Goal: Information Seeking & Learning: Learn about a topic

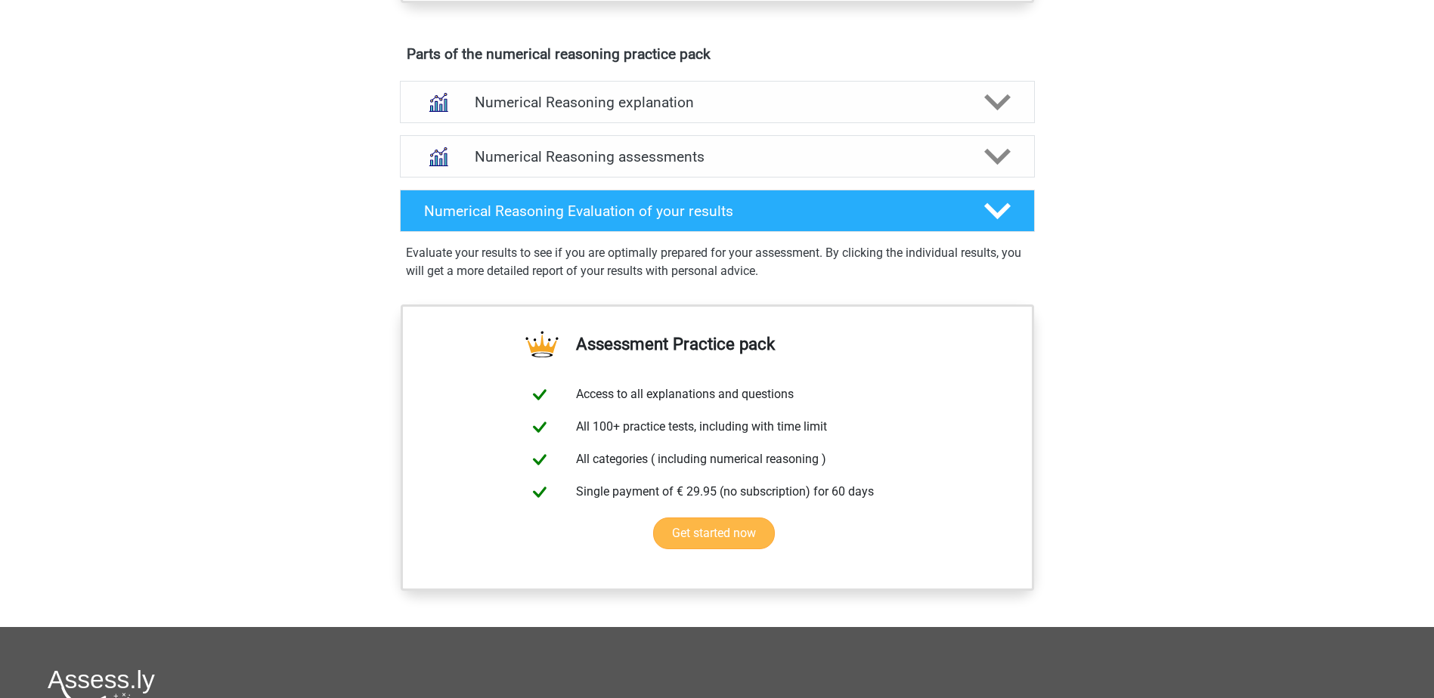
scroll to position [756, 0]
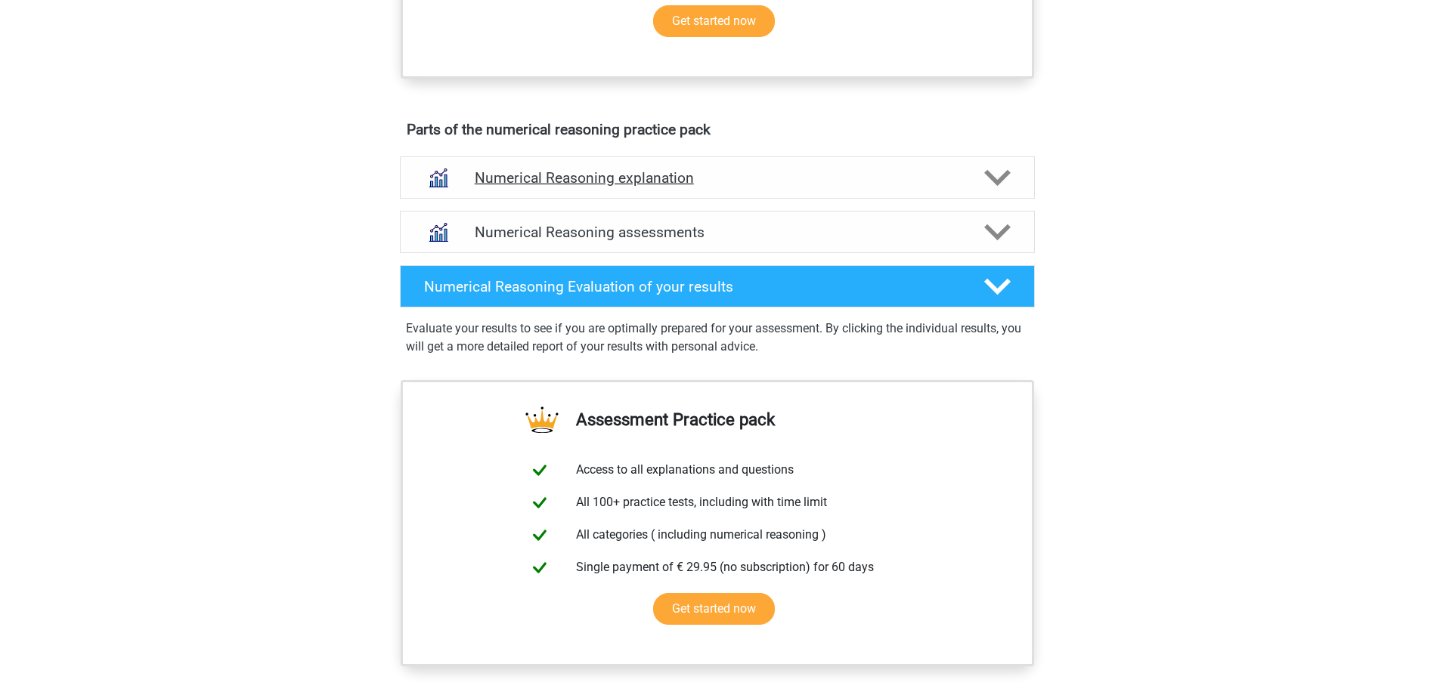
click at [992, 191] on icon at bounding box center [997, 178] width 26 height 26
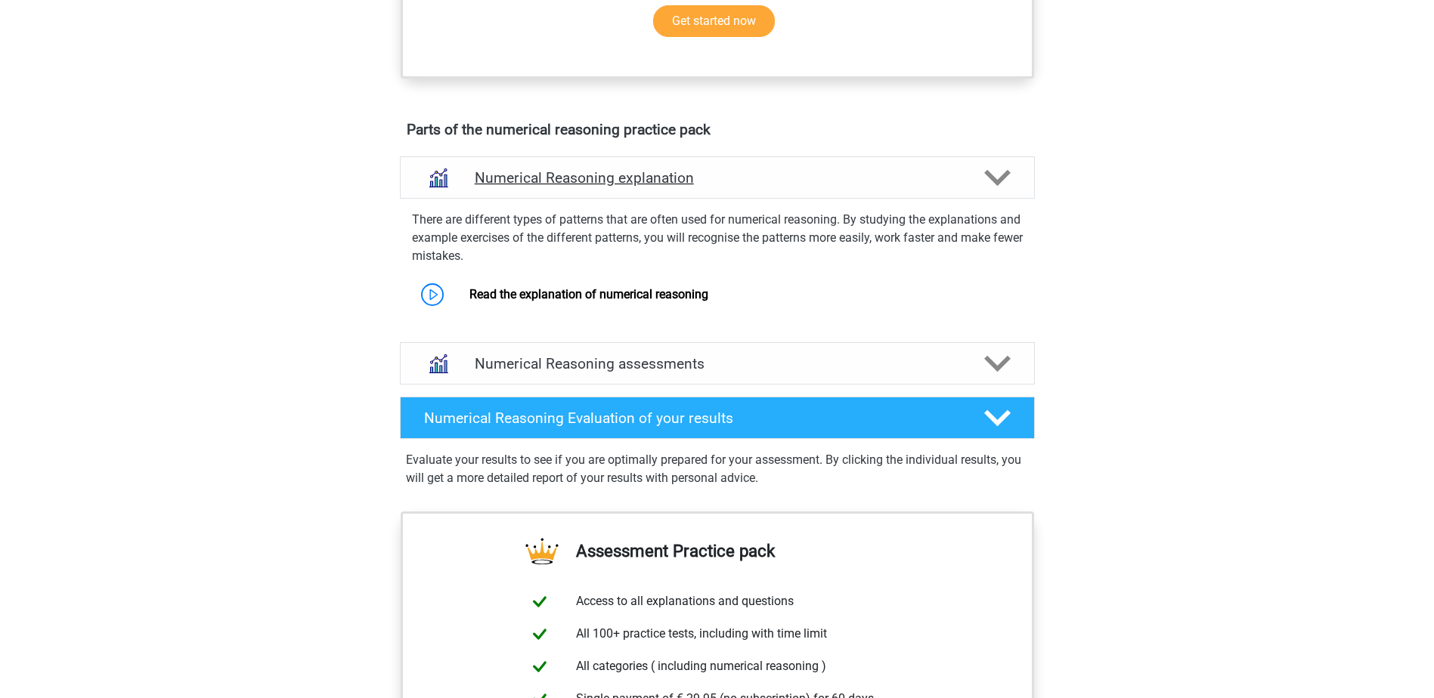
click at [992, 186] on polygon at bounding box center [997, 177] width 26 height 17
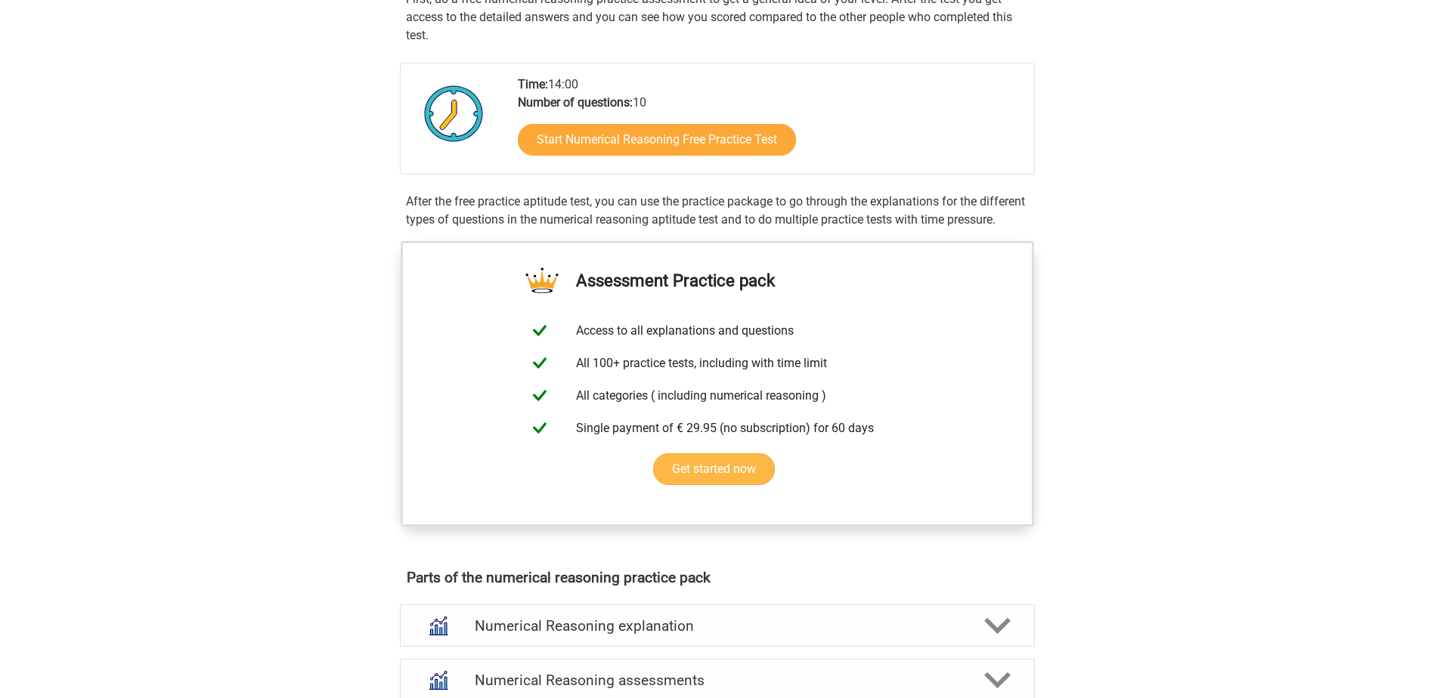
scroll to position [227, 0]
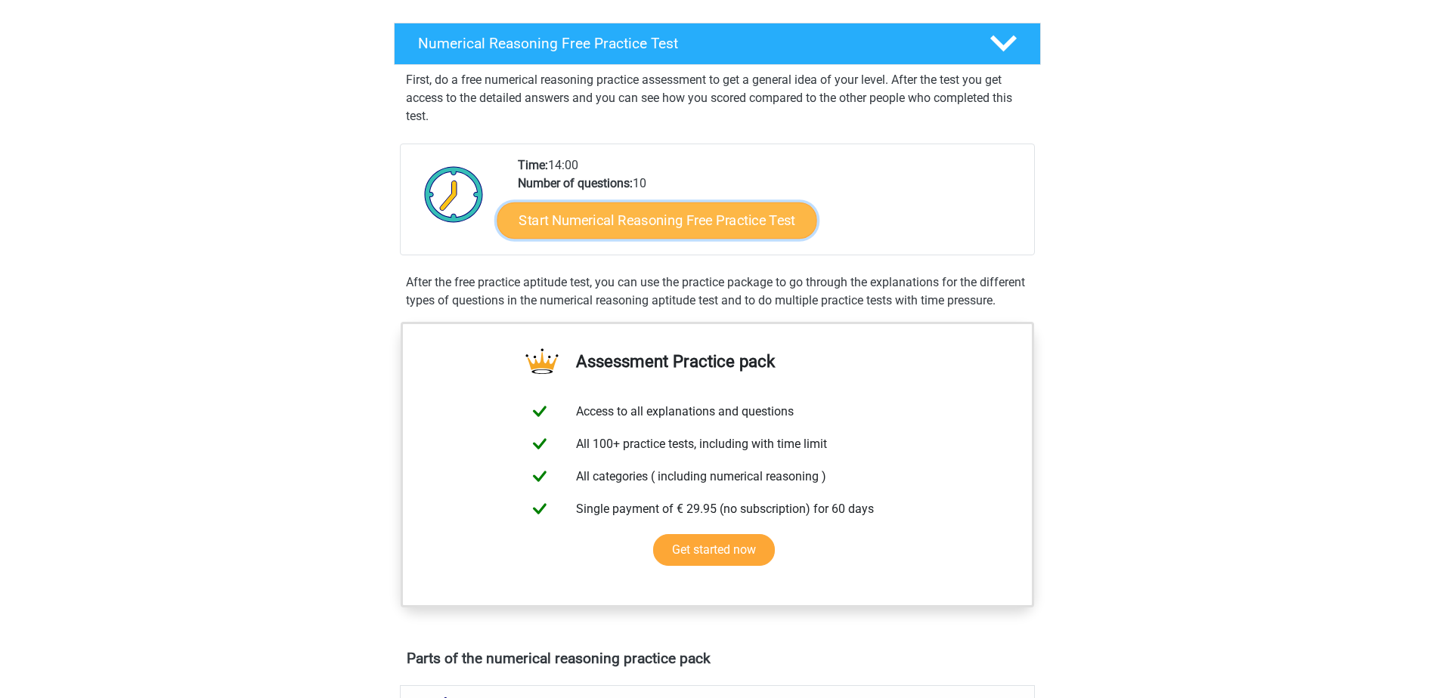
click at [741, 225] on link "Start Numerical Reasoning Free Practice Test" at bounding box center [656, 220] width 320 height 36
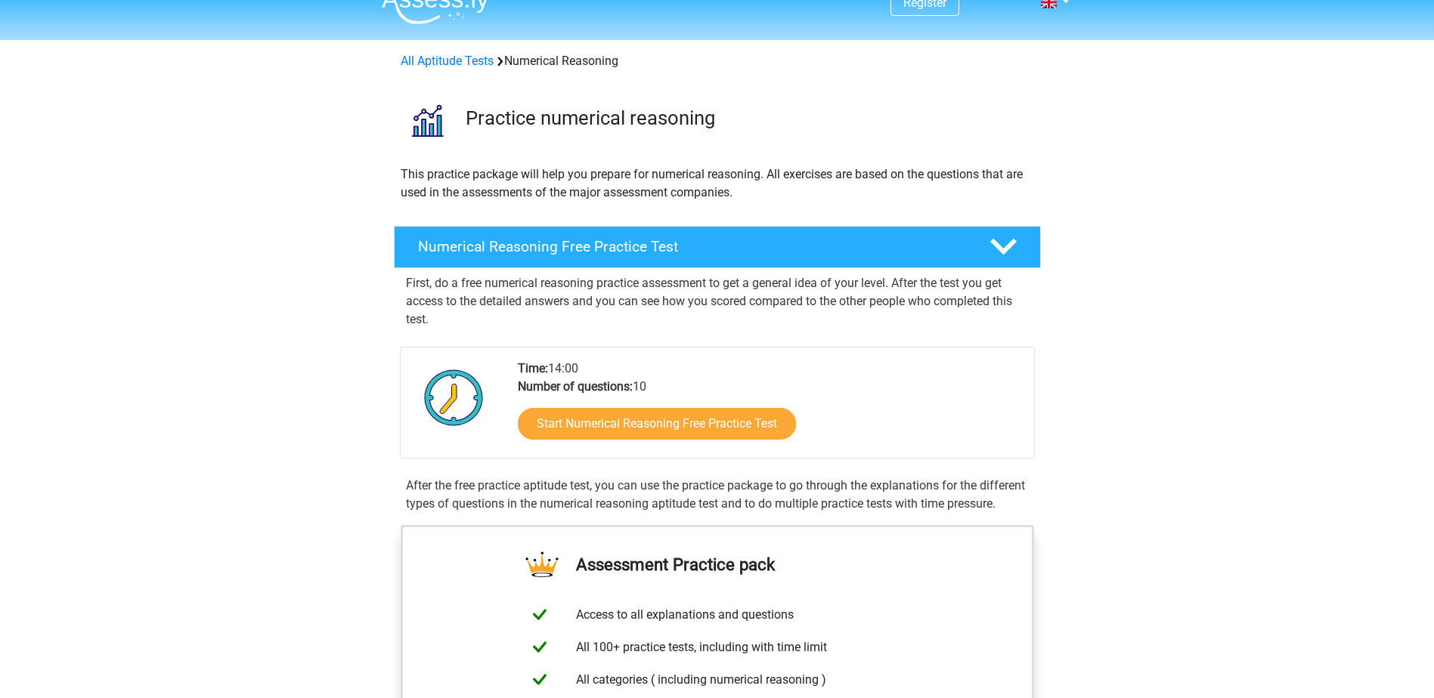
scroll to position [0, 0]
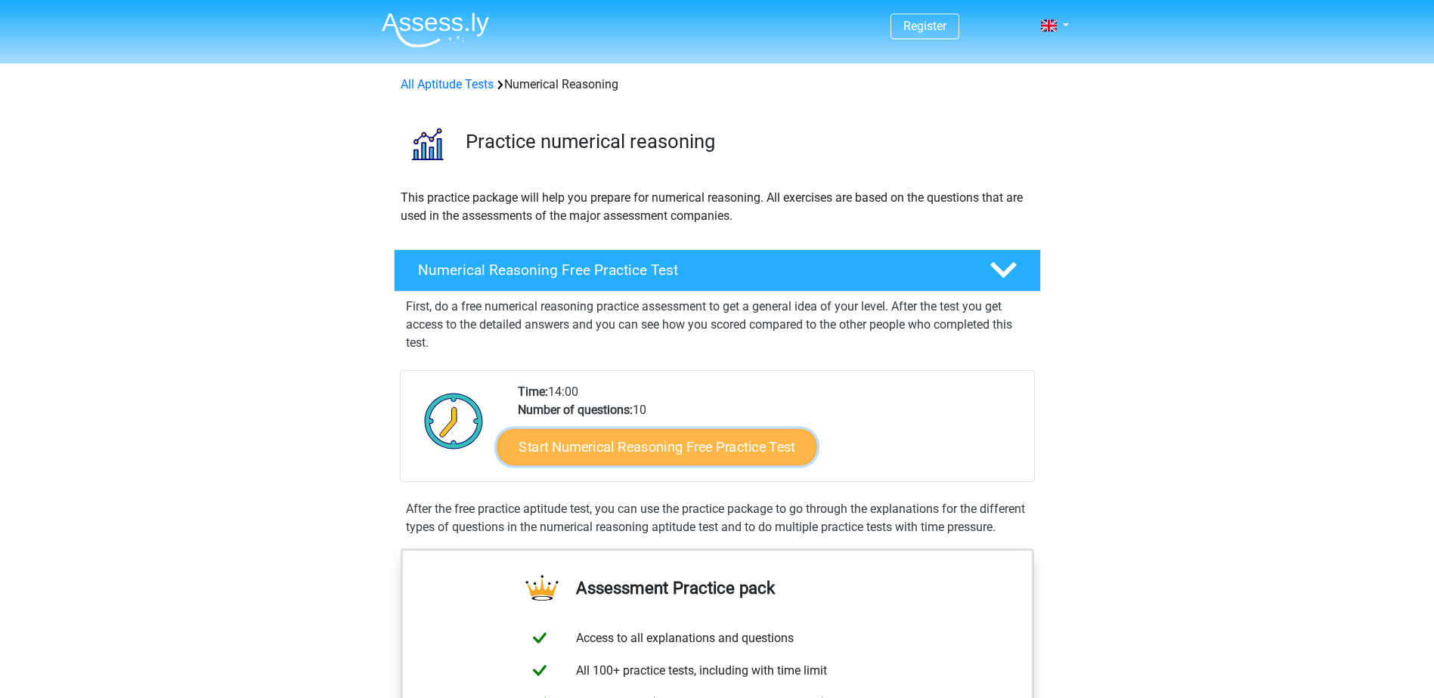
click at [697, 457] on link "Start Numerical Reasoning Free Practice Test" at bounding box center [656, 446] width 320 height 36
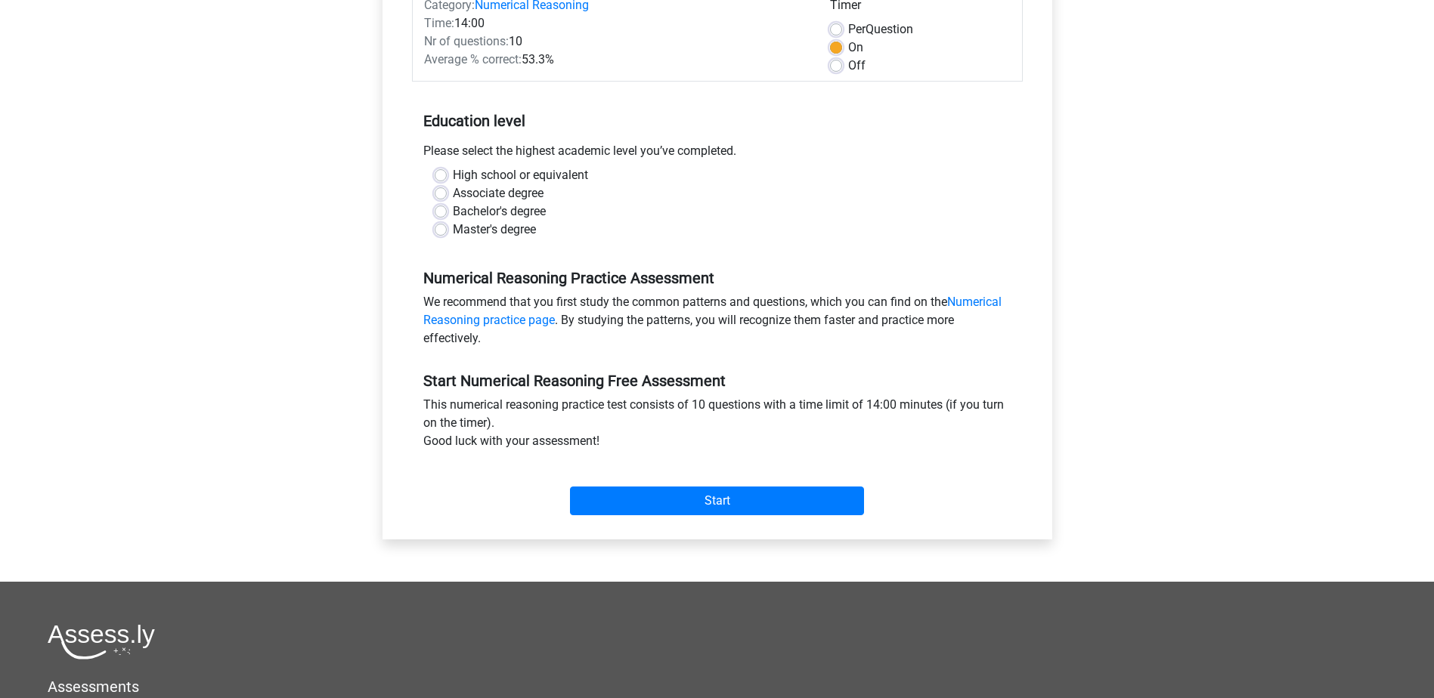
scroll to position [378, 0]
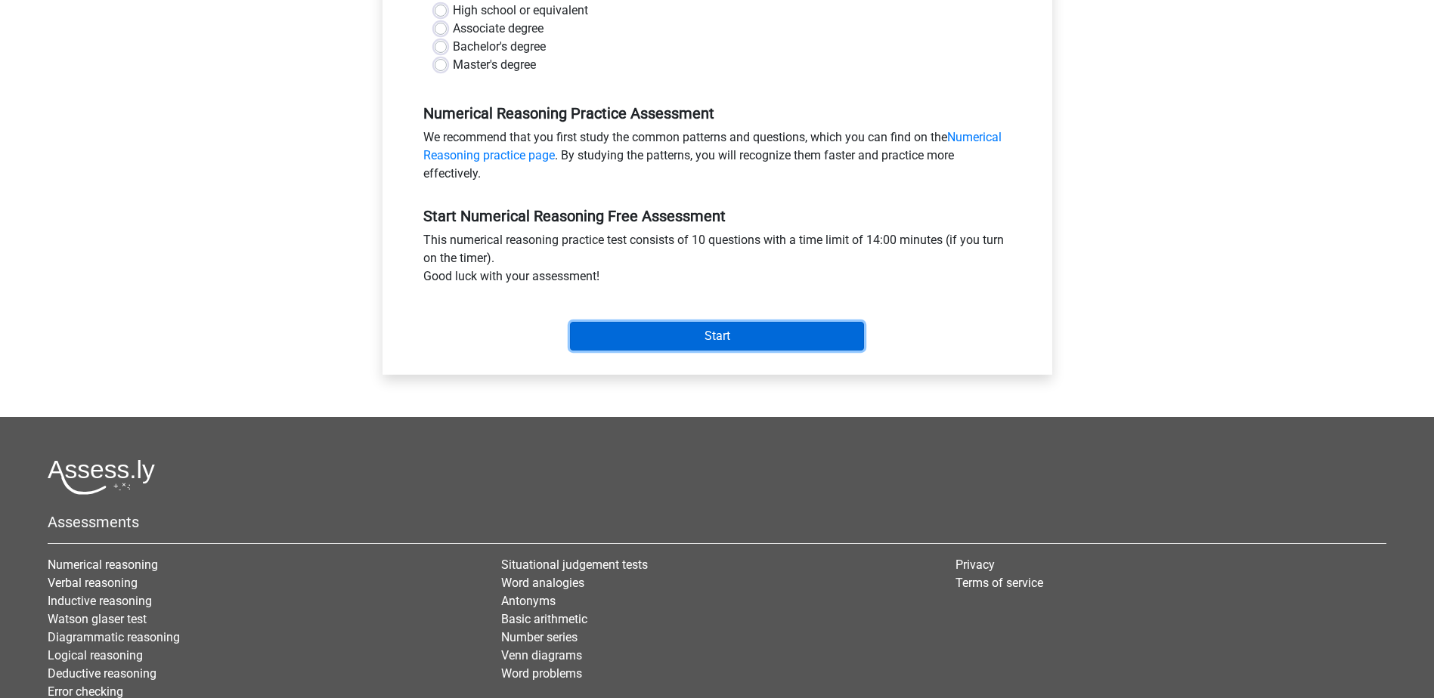
click at [746, 334] on input "Start" at bounding box center [717, 336] width 294 height 29
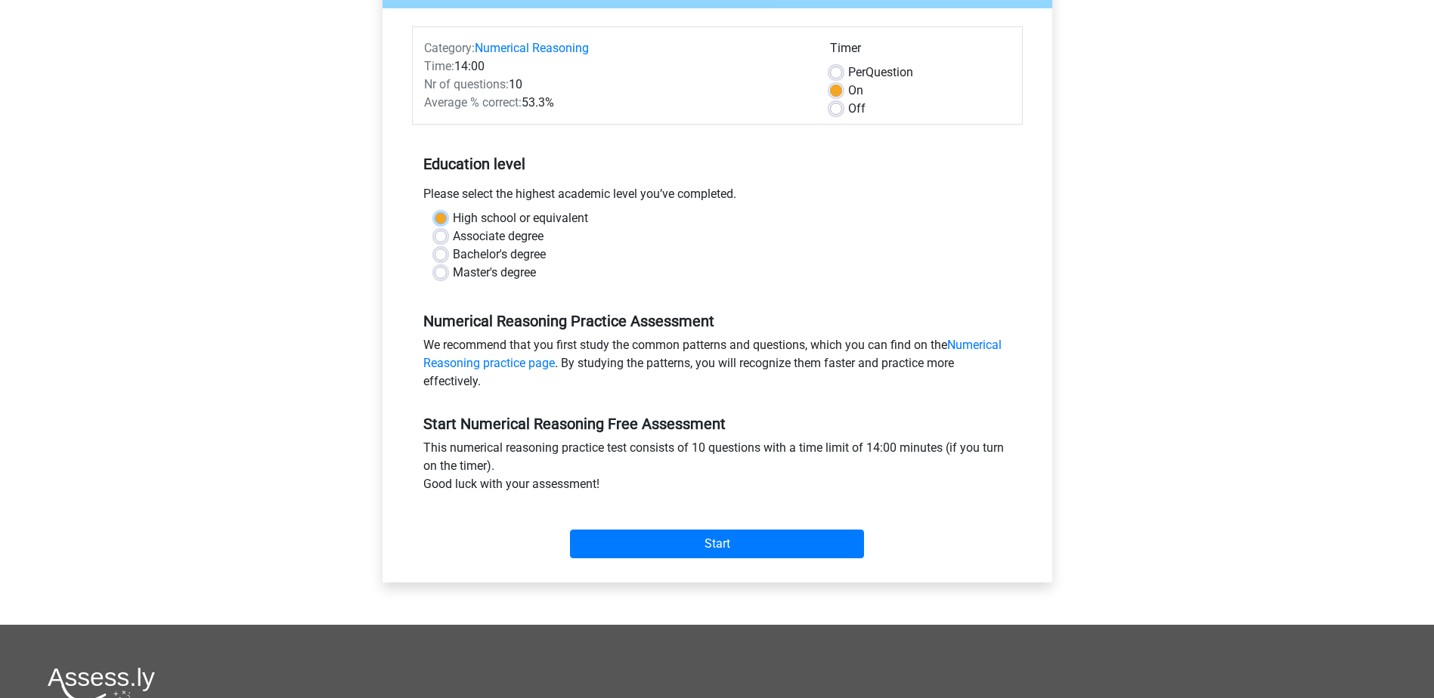
scroll to position [151, 0]
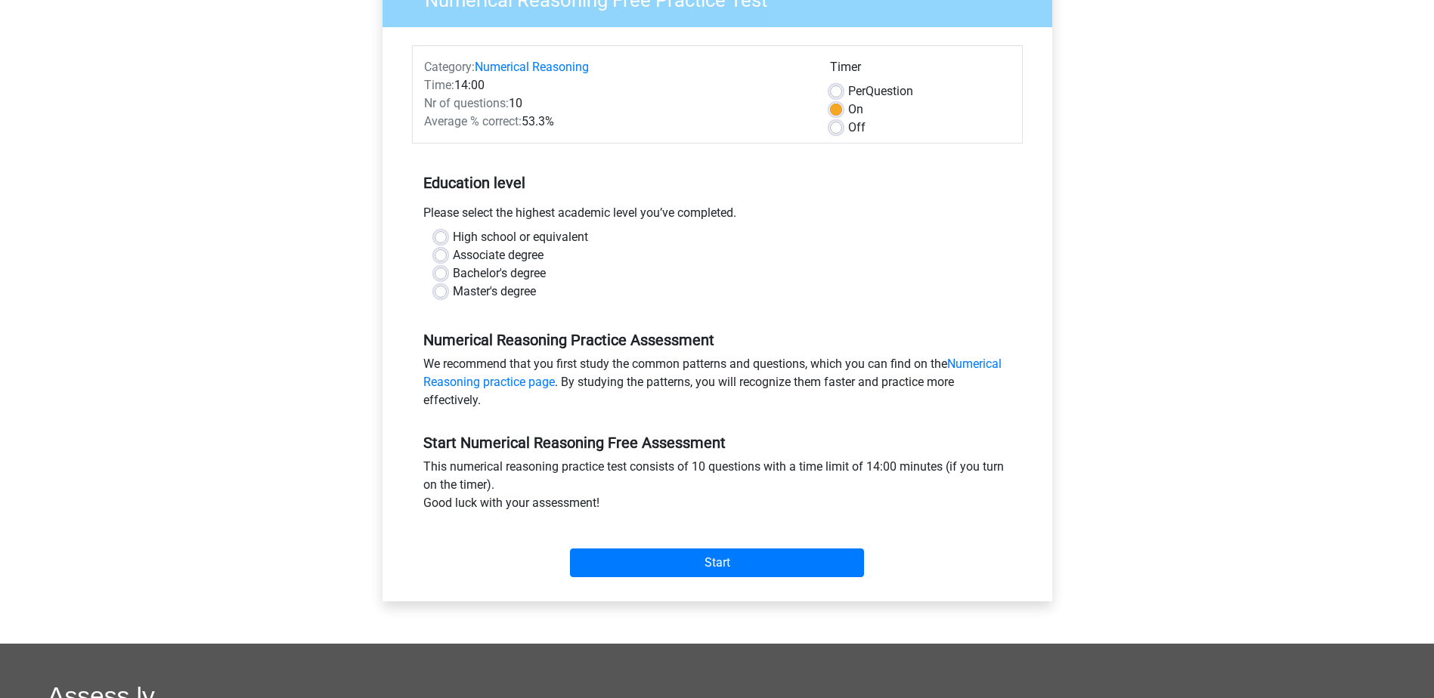
click at [1130, 227] on div "Register Nederlands English" at bounding box center [717, 446] width 1434 height 1194
click at [453, 234] on label "High school or equivalent" at bounding box center [520, 237] width 135 height 18
click at [446, 234] on input "High school or equivalent" at bounding box center [441, 235] width 12 height 15
radio input "true"
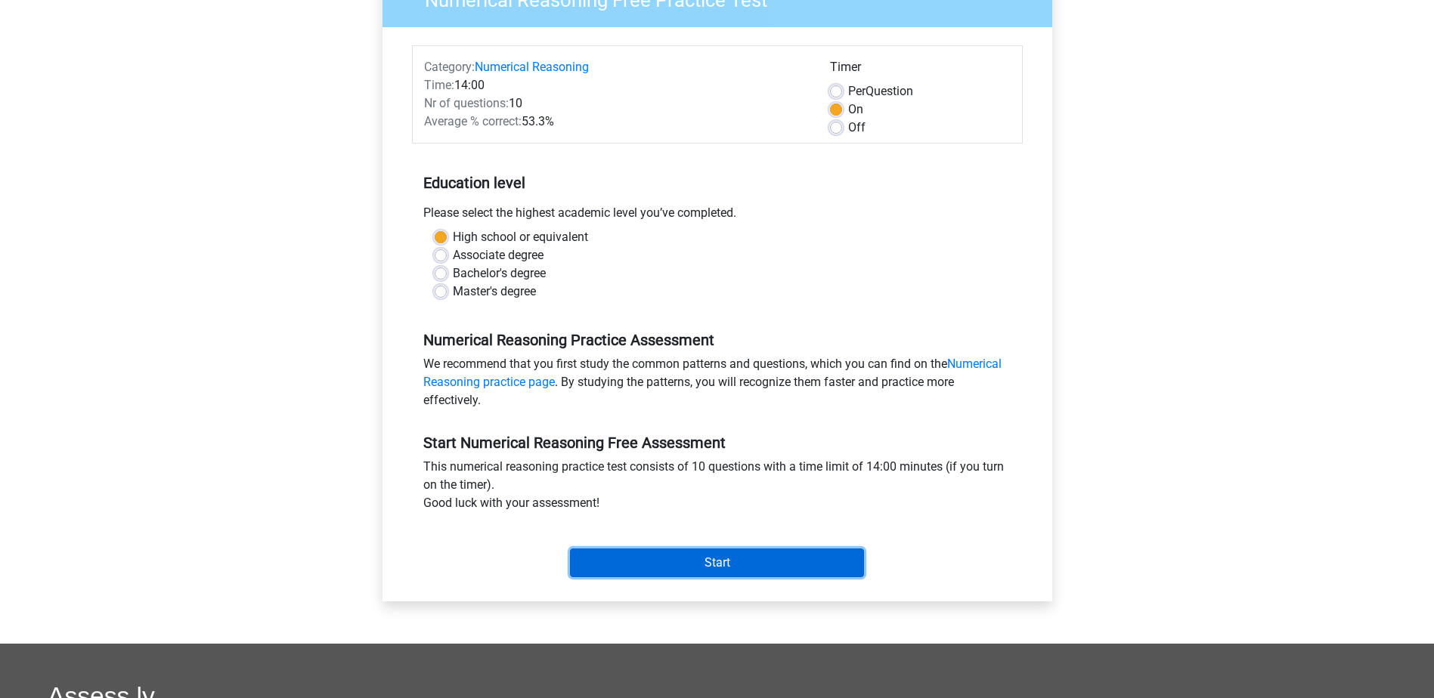
click at [722, 560] on input "Start" at bounding box center [717, 563] width 294 height 29
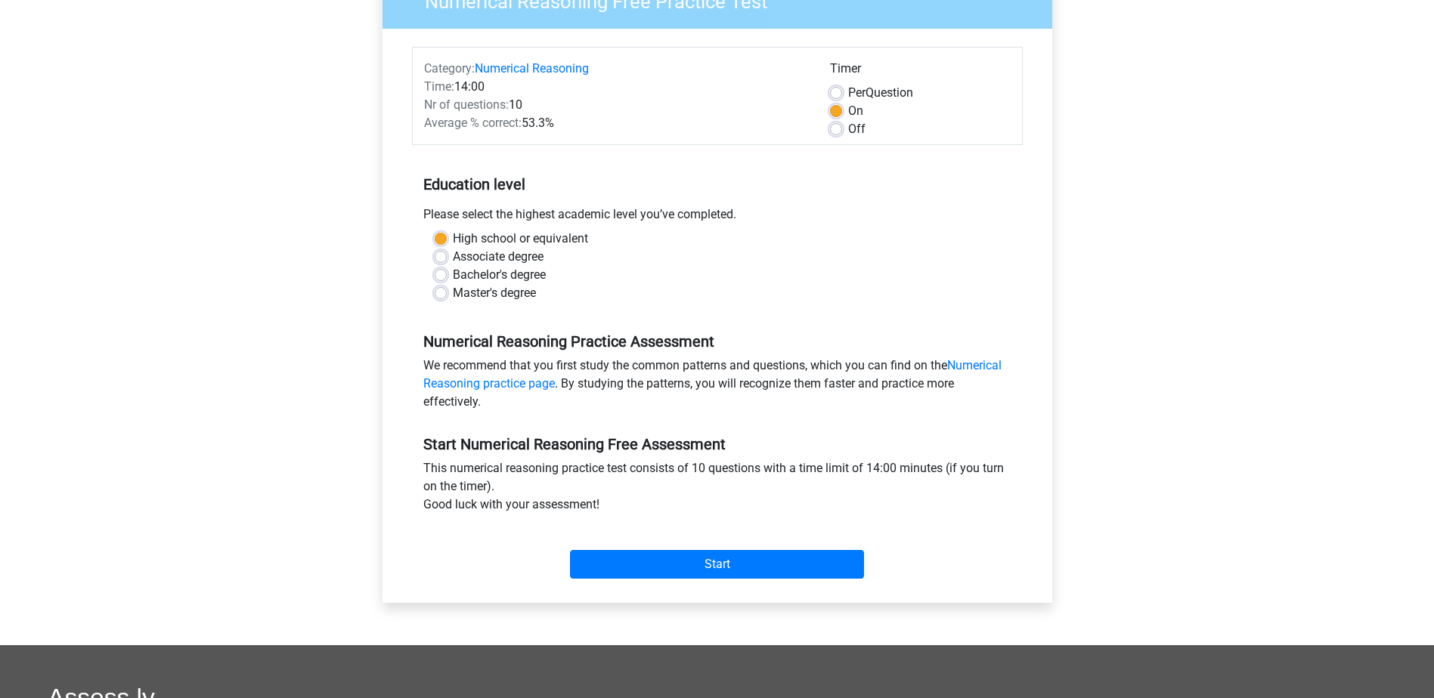
scroll to position [151, 0]
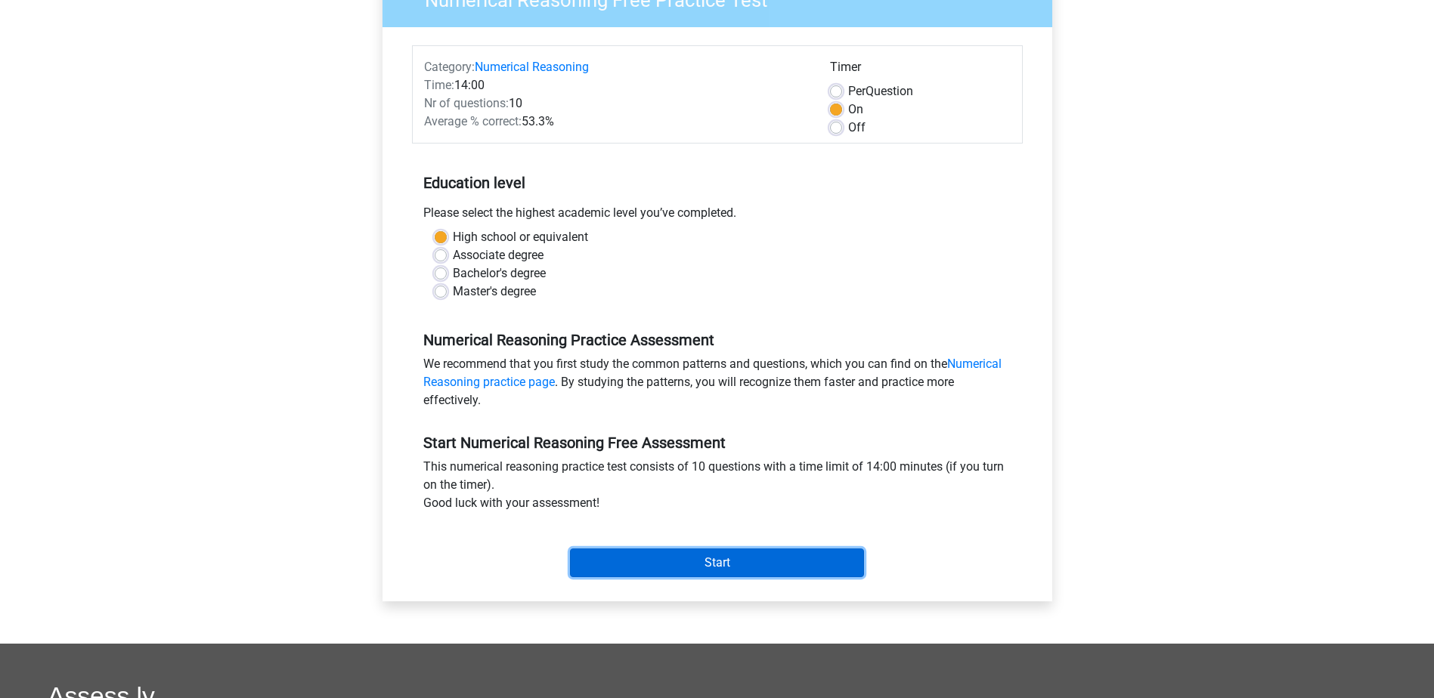
click at [733, 560] on input "Start" at bounding box center [717, 563] width 294 height 29
